Goal: Register for event/course

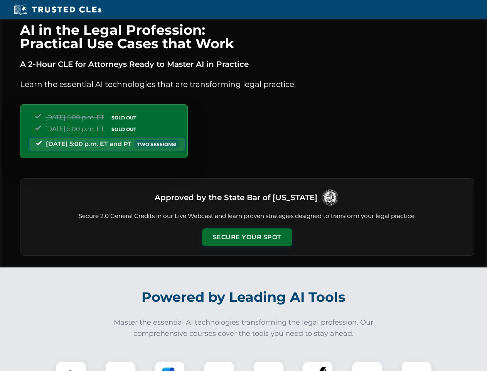
click at [247, 237] on button "Secure Your Spot" at bounding box center [247, 237] width 90 height 18
click at [71, 366] on img at bounding box center [71, 376] width 22 height 22
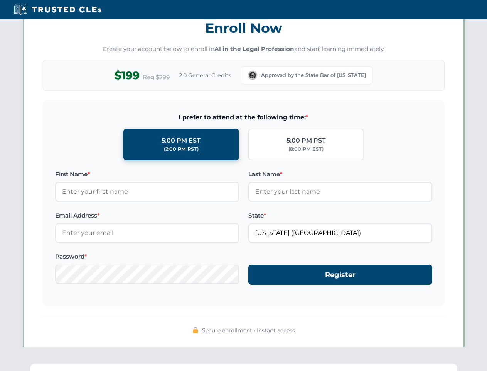
click at [170, 366] on div "AI in the Legal Profession: Practical Use Cases that Work A 2-Hour CLE for Atto…" at bounding box center [243, 253] width 487 height 1806
